Goal: Book appointment/travel/reservation

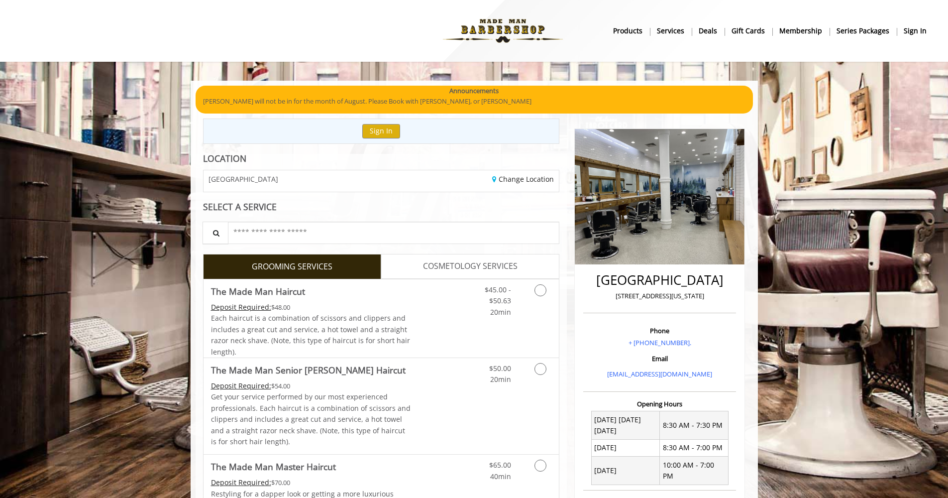
click at [398, 30] on b "sign in" at bounding box center [915, 30] width 23 height 11
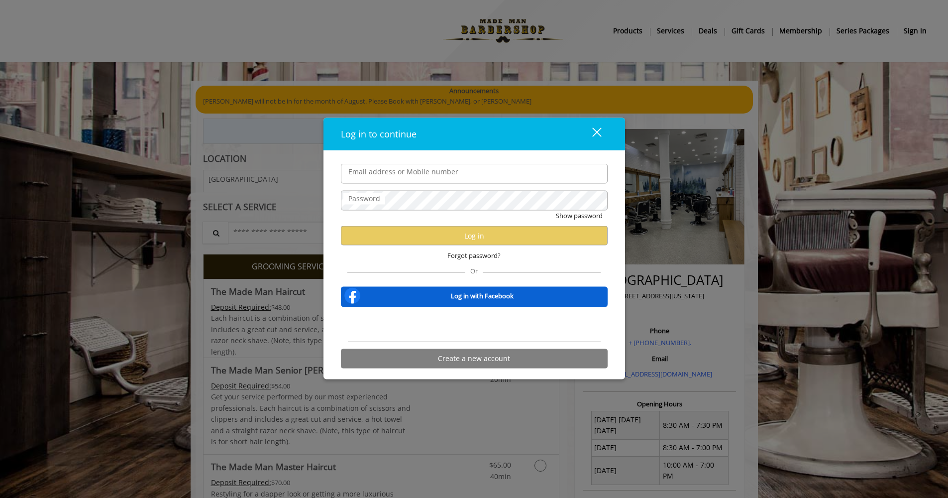
click at [374, 173] on input "Email address or Mobile number" at bounding box center [474, 174] width 267 height 20
type input "**"
type input "**********"
click at [379, 198] on label "Password" at bounding box center [365, 198] width 42 height 11
drag, startPoint x: 533, startPoint y: 222, endPoint x: 527, endPoint y: 218, distance: 6.9
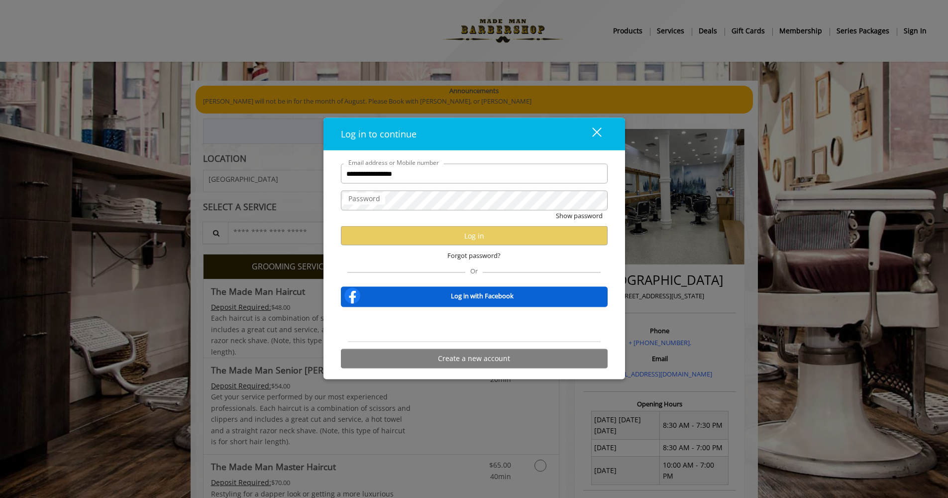
click at [398, 222] on div "Show password" at bounding box center [474, 218] width 267 height 15
click at [398, 177] on input "**********" at bounding box center [474, 174] width 267 height 20
click at [358, 201] on label "Password" at bounding box center [365, 198] width 42 height 11
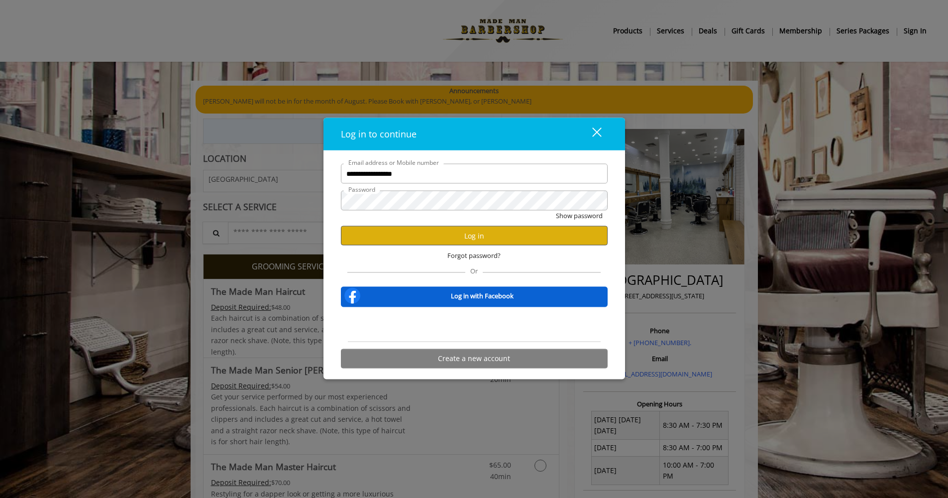
click at [398, 236] on button "Log in" at bounding box center [474, 235] width 267 height 19
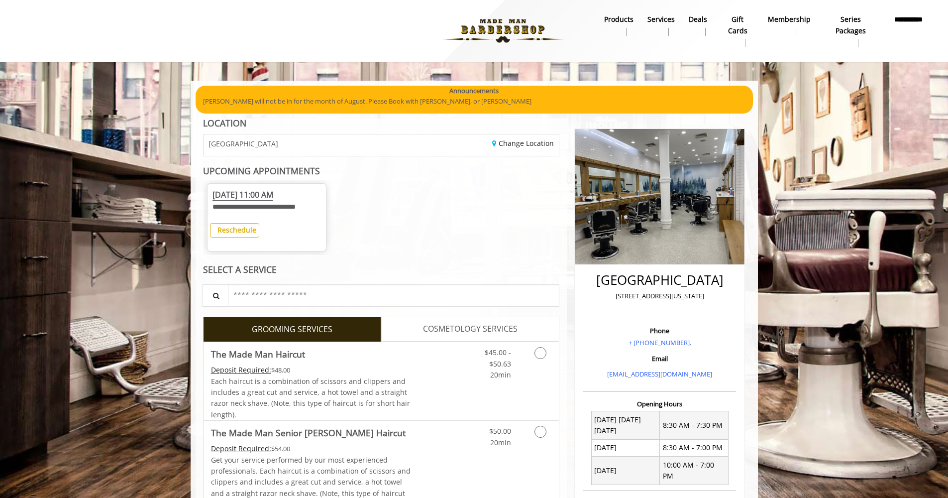
click at [235, 235] on b "Reschedule" at bounding box center [237, 229] width 39 height 9
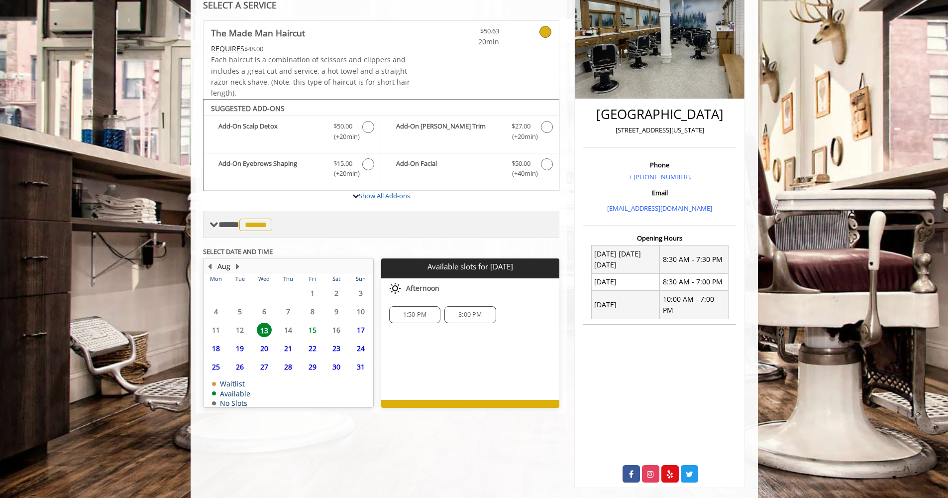
scroll to position [165, 0]
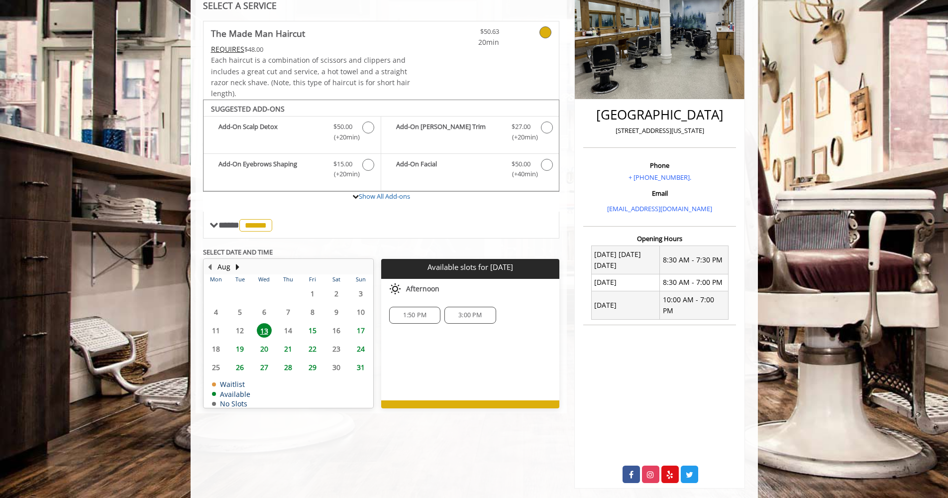
click at [360, 327] on span "17" at bounding box center [360, 330] width 15 height 14
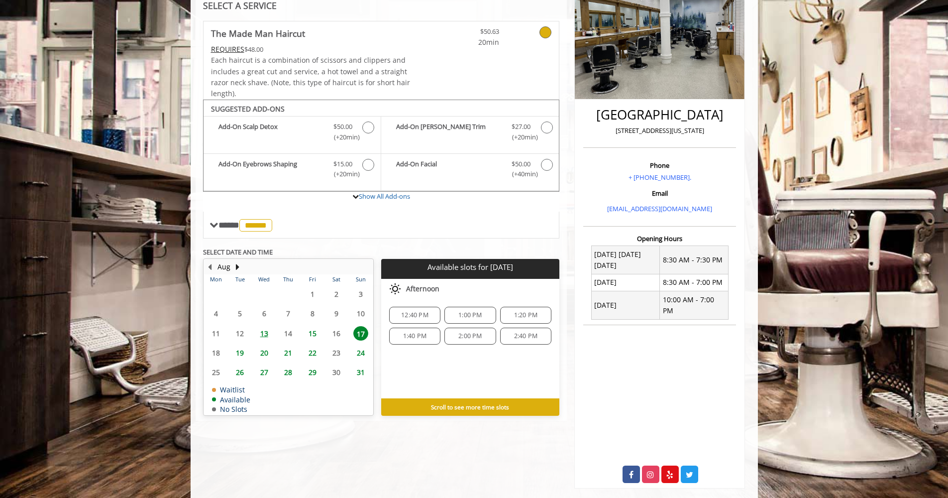
click at [398, 313] on span "12:40 PM" at bounding box center [414, 315] width 27 height 8
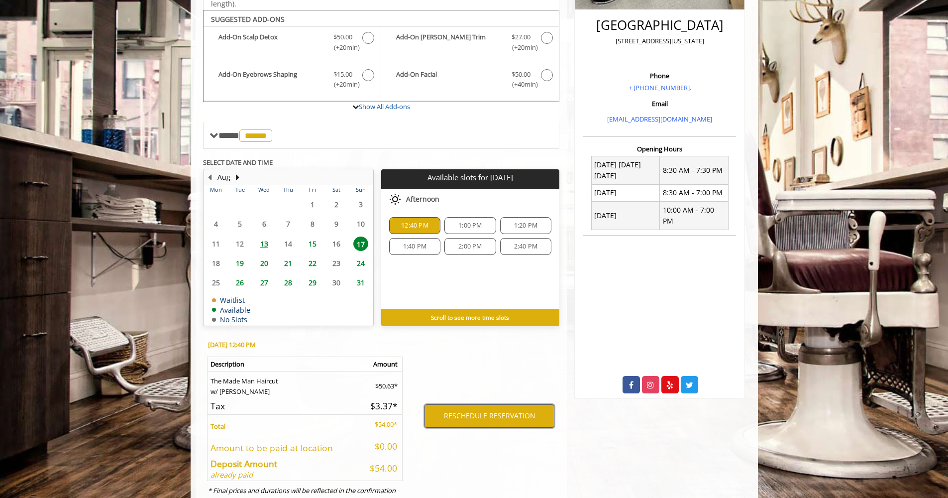
scroll to position [254, 0]
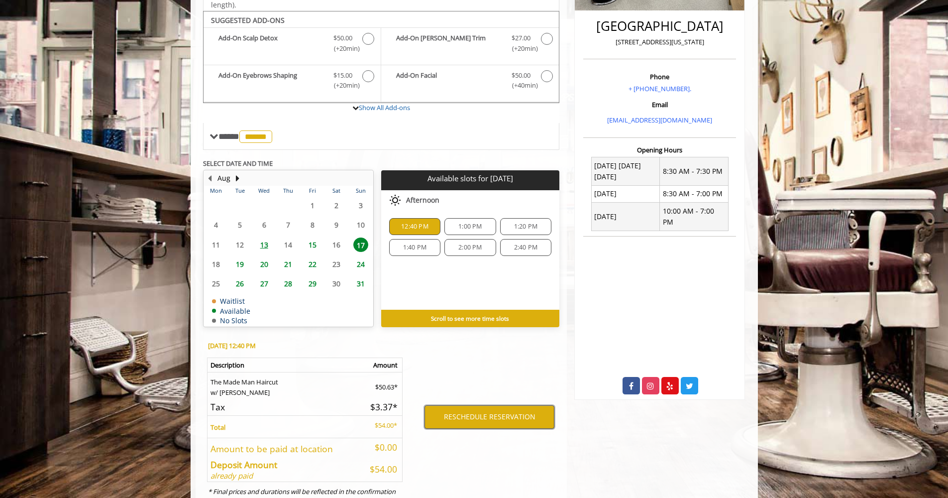
click at [398, 358] on button "RESCHEDULE RESERVATION" at bounding box center [490, 416] width 130 height 23
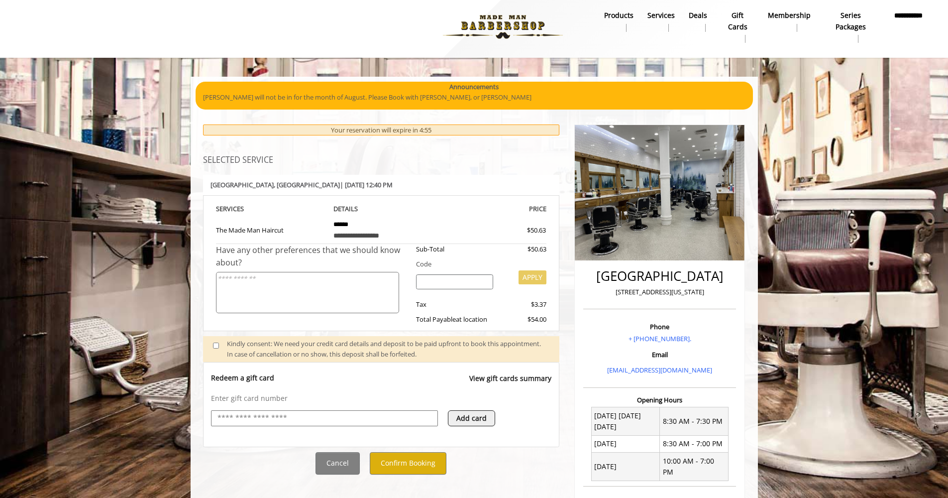
scroll to position [0, 0]
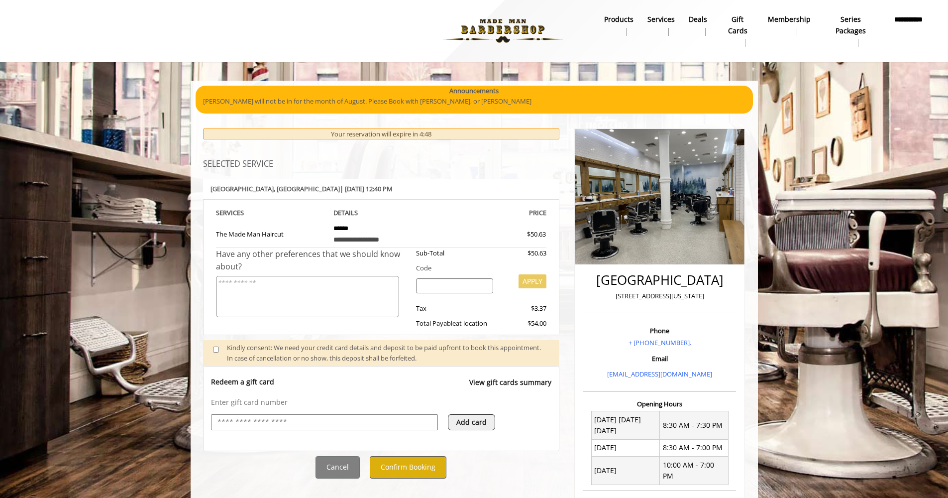
click at [398, 358] on button "Confirm Booking" at bounding box center [408, 467] width 77 height 22
